Goal: Navigation & Orientation: Understand site structure

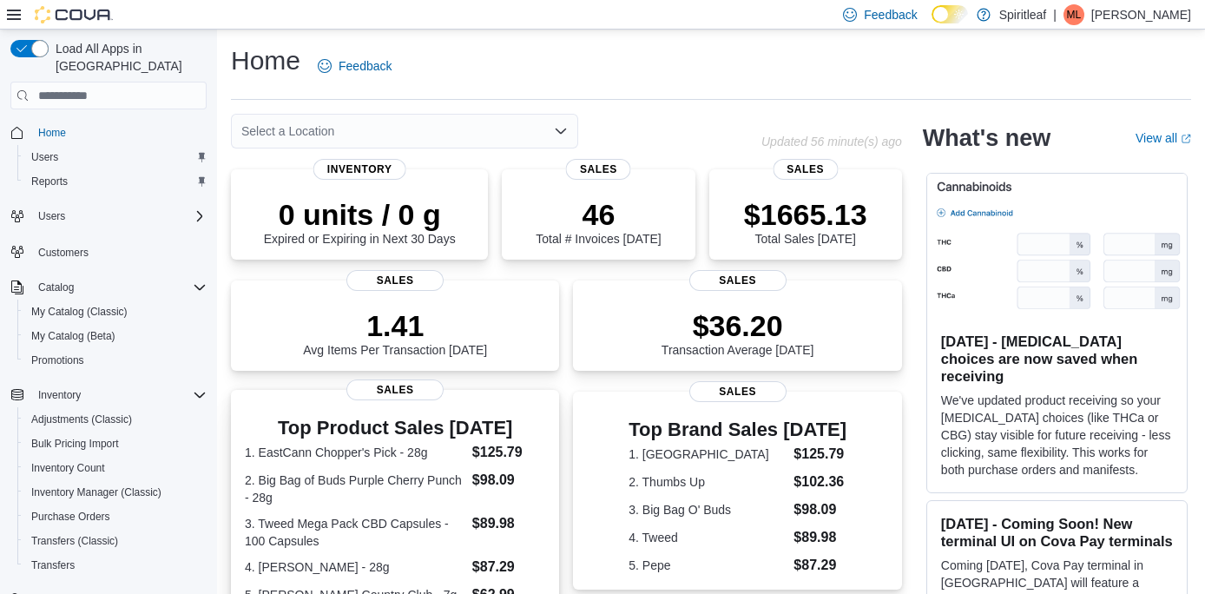
scroll to position [414, 0]
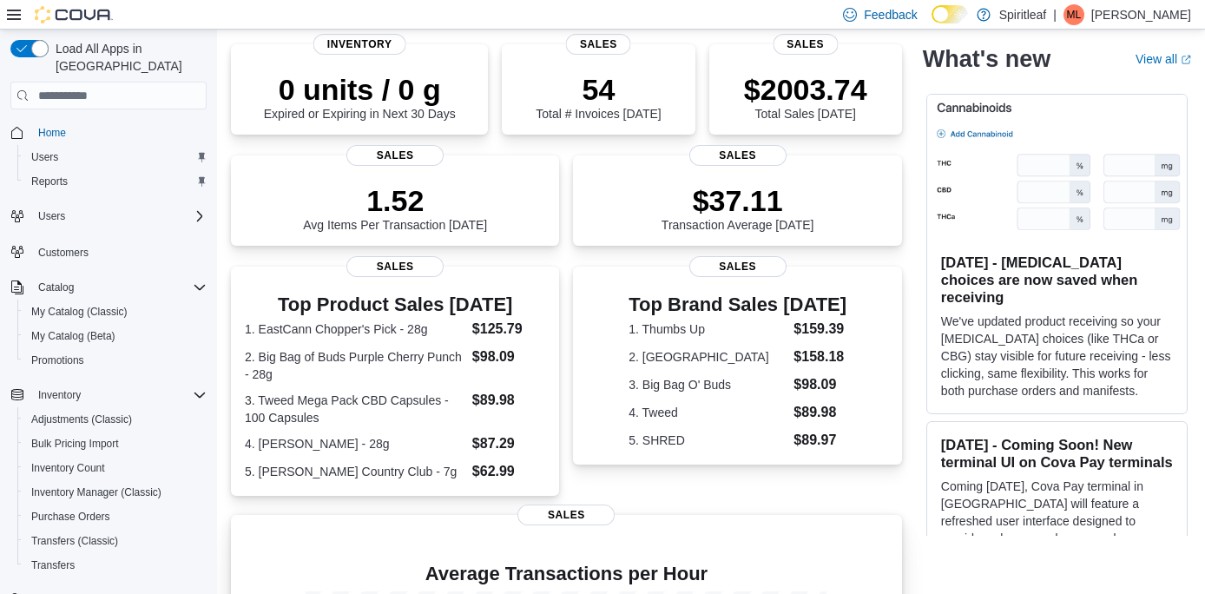
scroll to position [129, 0]
